Goal: Navigation & Orientation: Find specific page/section

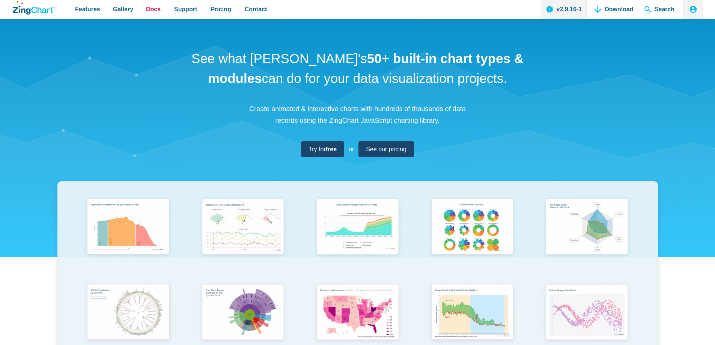
click at [155, 10] on span "Docs" at bounding box center [153, 9] width 15 height 10
